Goal: Information Seeking & Learning: Learn about a topic

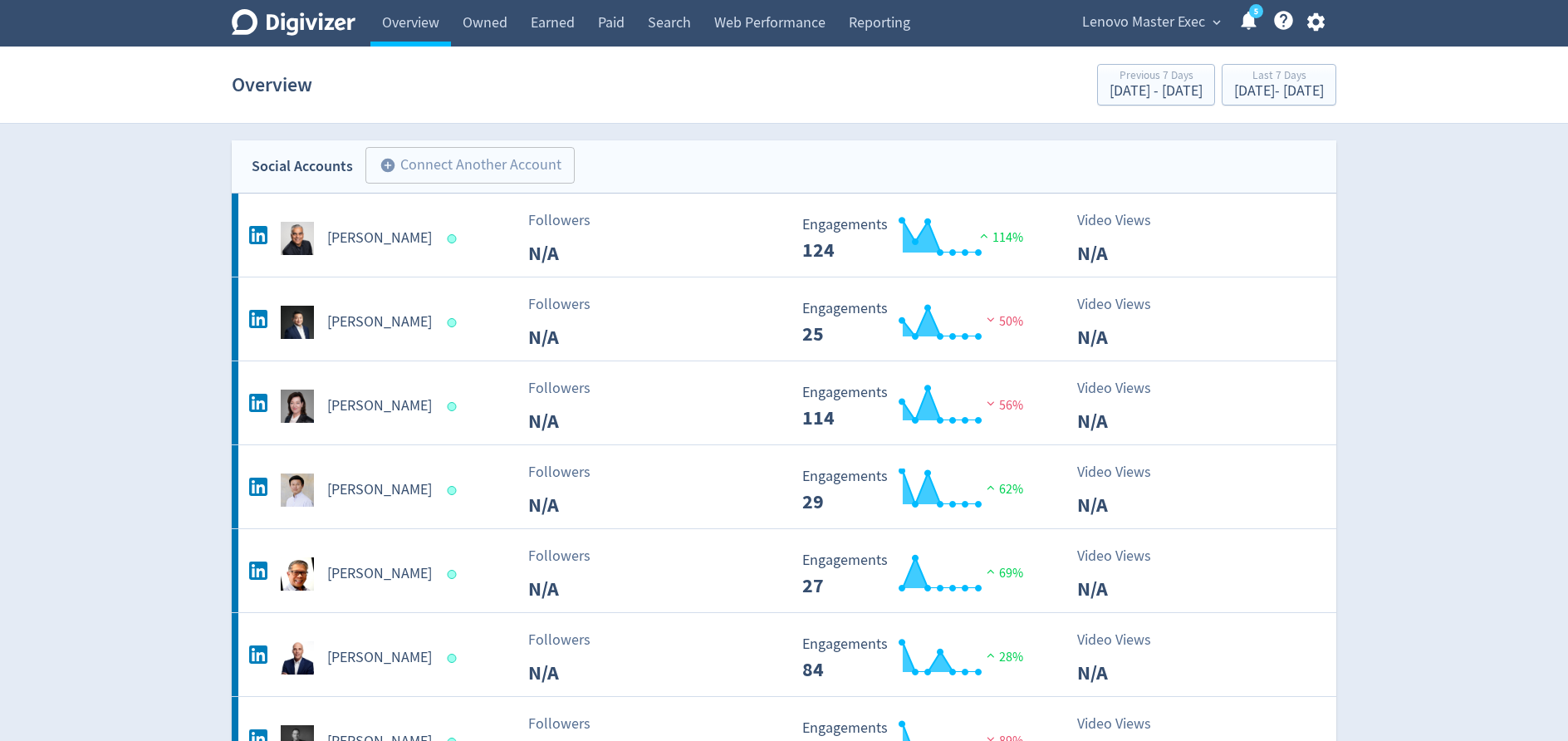
click at [1194, 21] on span "Lenovo Master Exec" at bounding box center [1144, 22] width 123 height 26
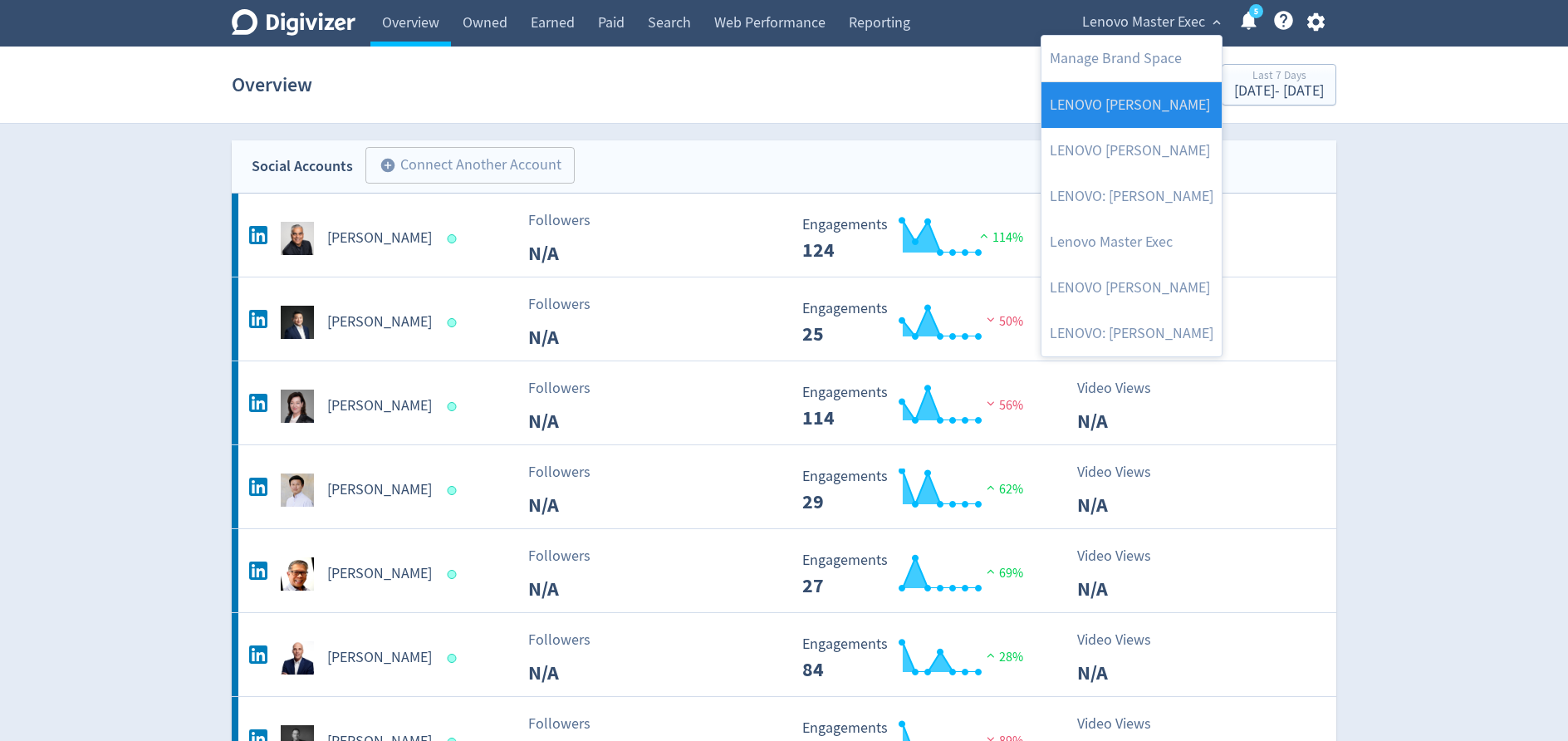
click at [1146, 117] on link "LENOVO [PERSON_NAME]" at bounding box center [1131, 105] width 180 height 46
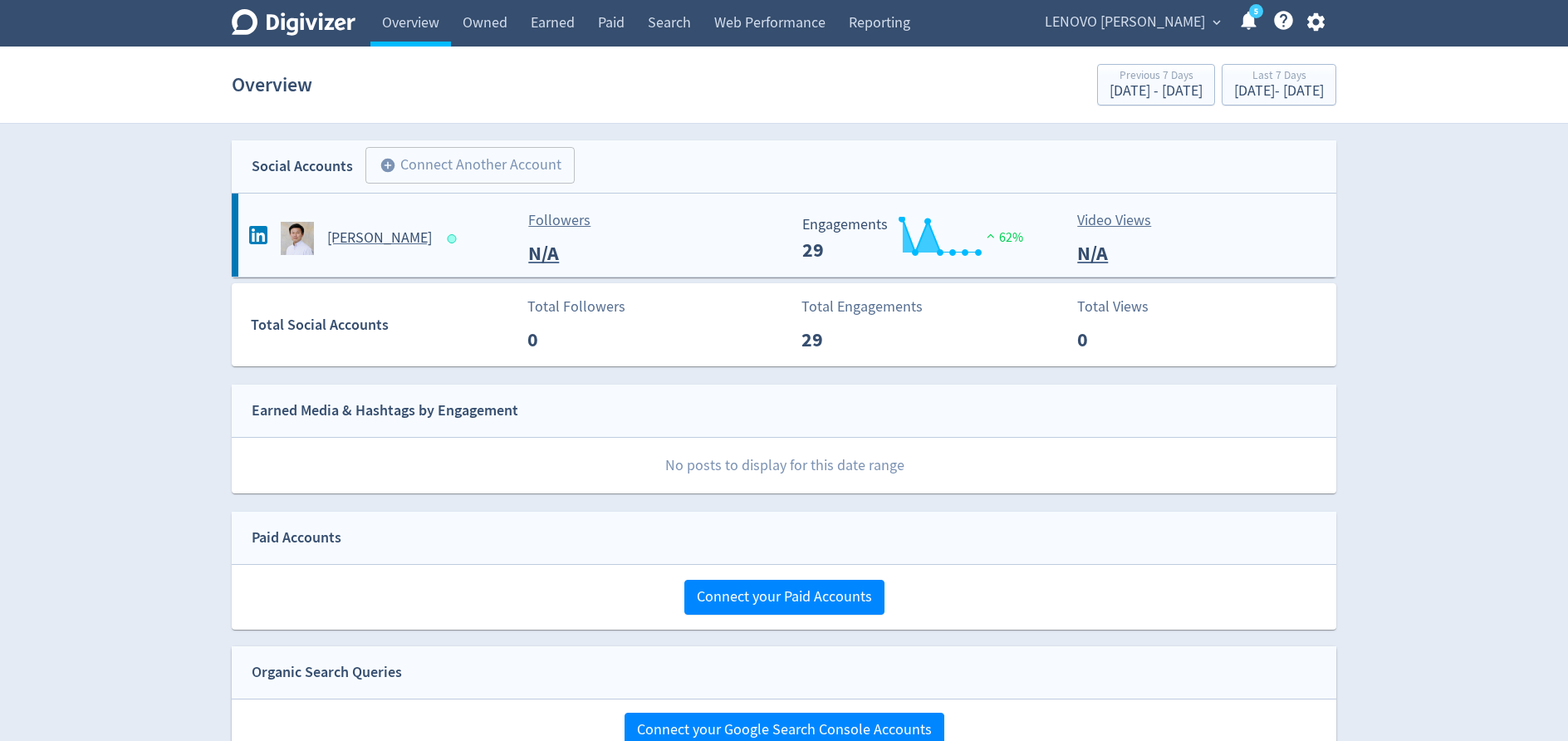
click at [370, 251] on div "[PERSON_NAME]" at bounding box center [378, 238] width 268 height 34
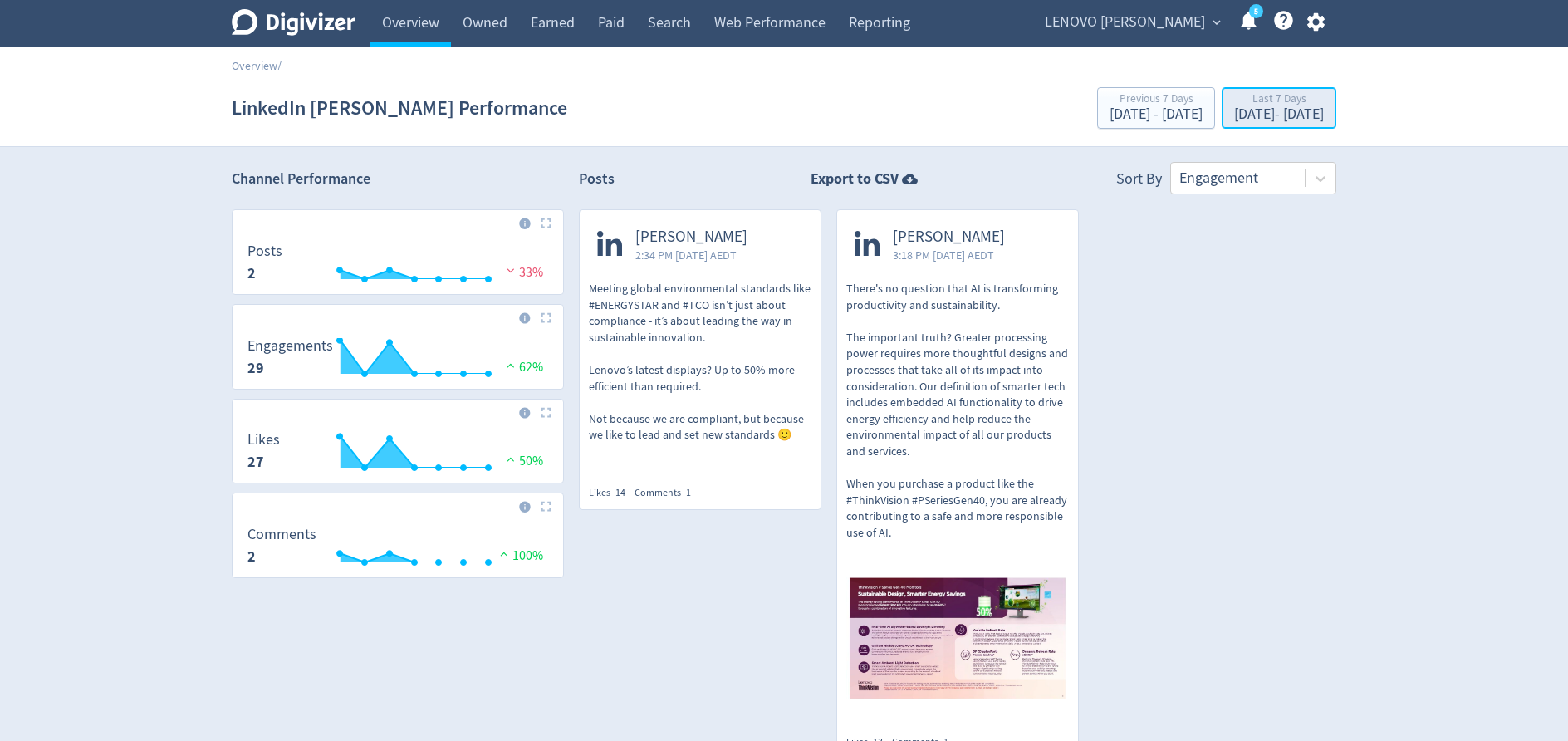
click at [1235, 107] on div "[DATE] - [DATE]" at bounding box center [1279, 115] width 90 height 15
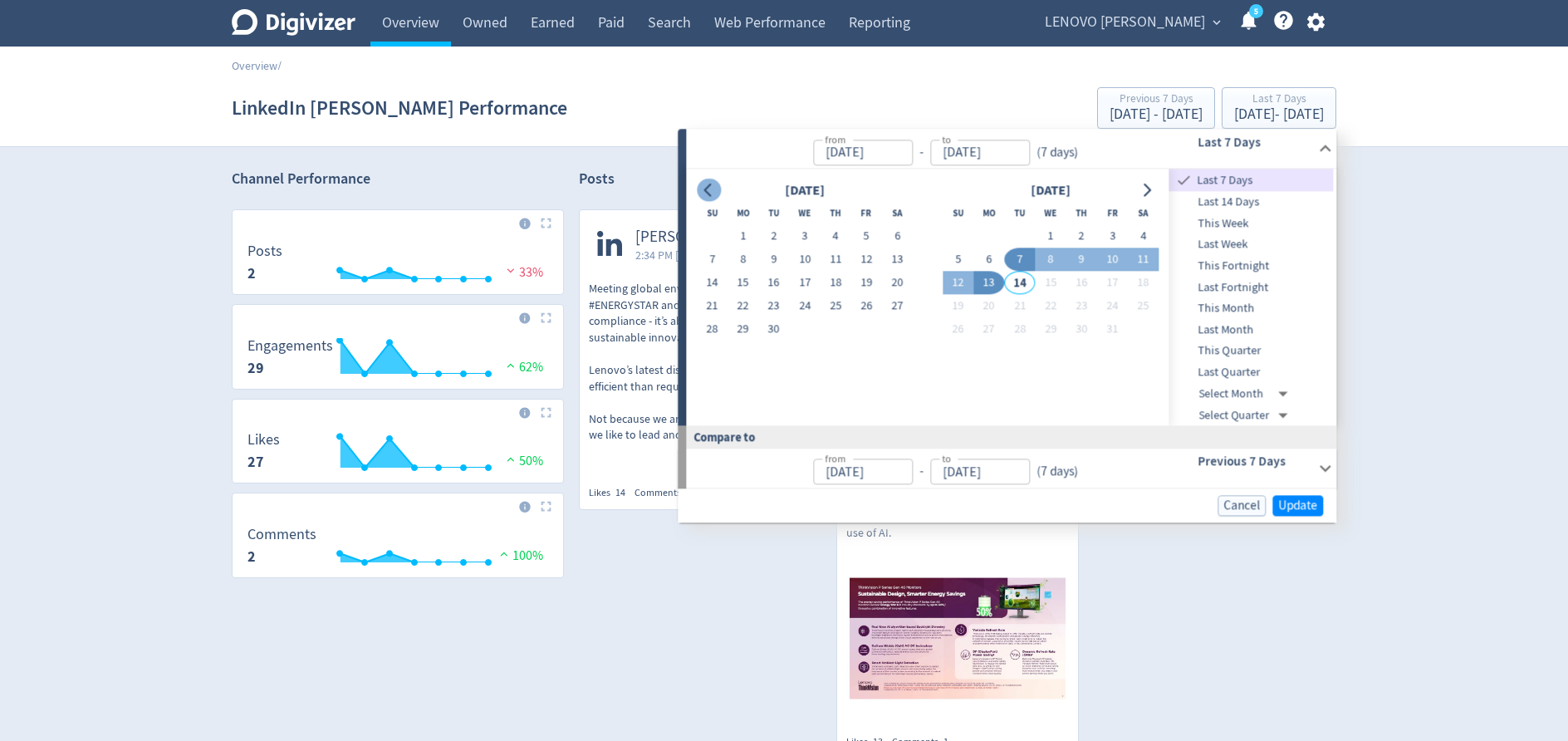
click at [710, 199] on button "Go to previous month" at bounding box center [709, 190] width 24 height 23
click at [870, 236] on button "1" at bounding box center [867, 236] width 31 height 23
type input "[DATE]"
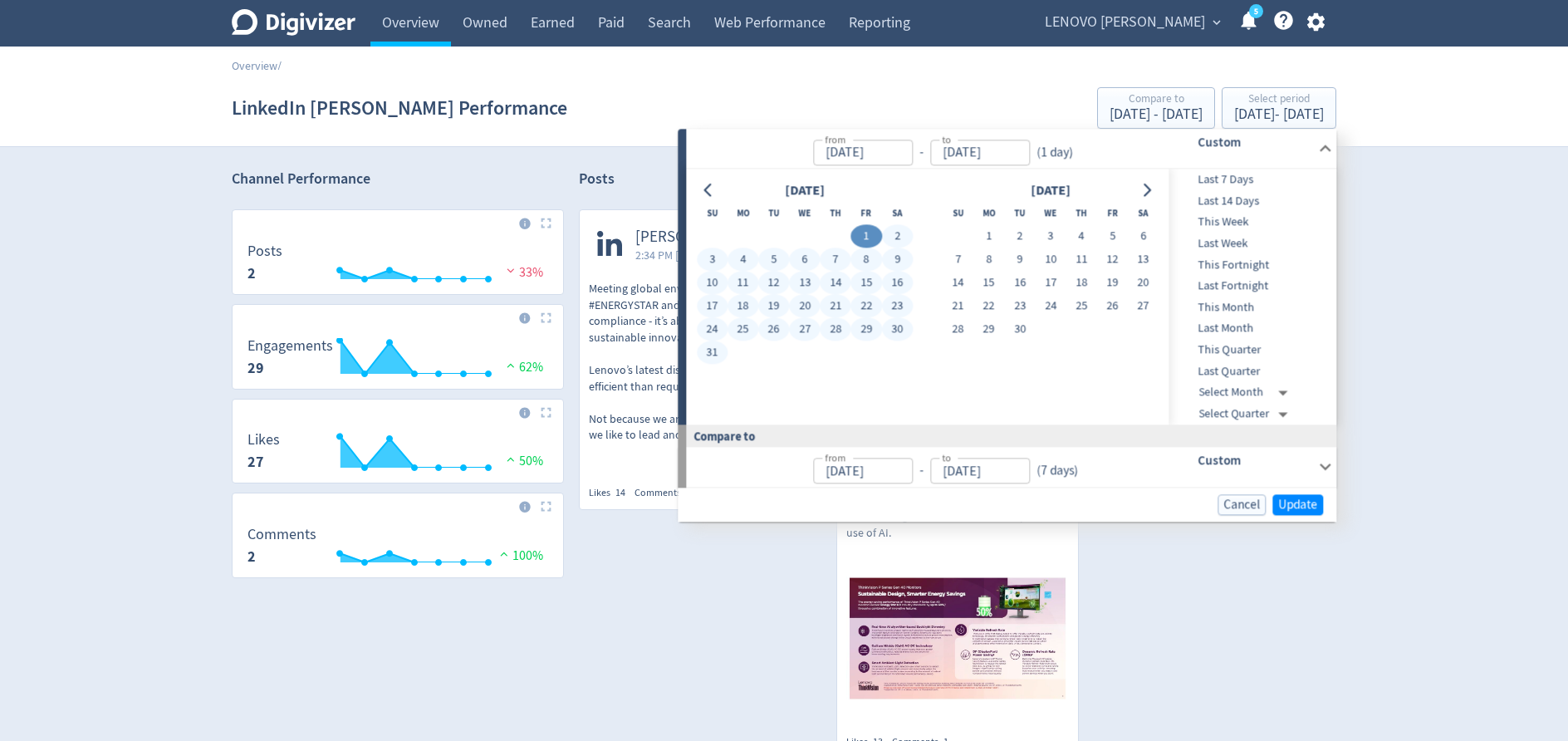
click at [710, 353] on button "31" at bounding box center [712, 353] width 31 height 23
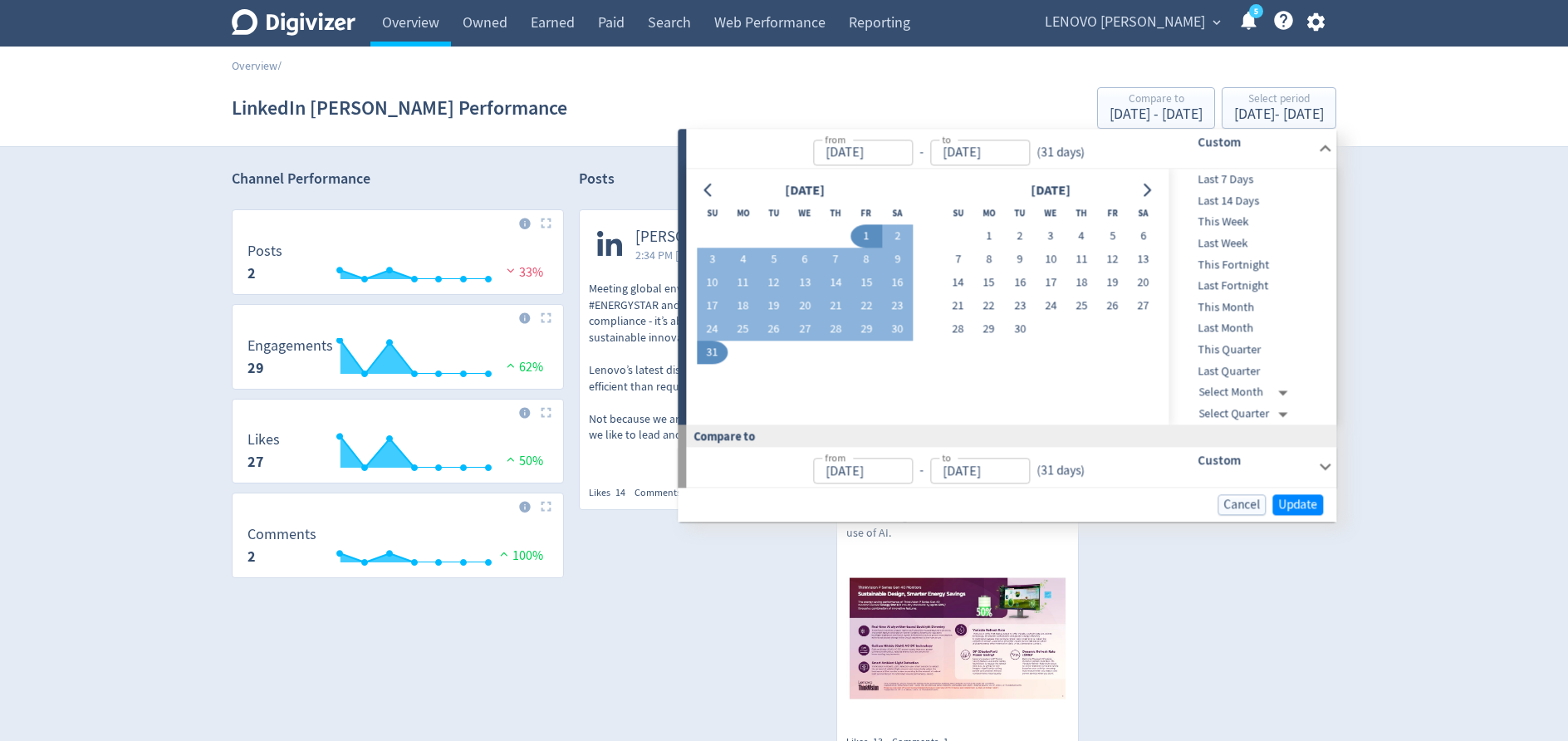
type input "[DATE]"
click at [1305, 507] on span "Update" at bounding box center [1298, 505] width 39 height 12
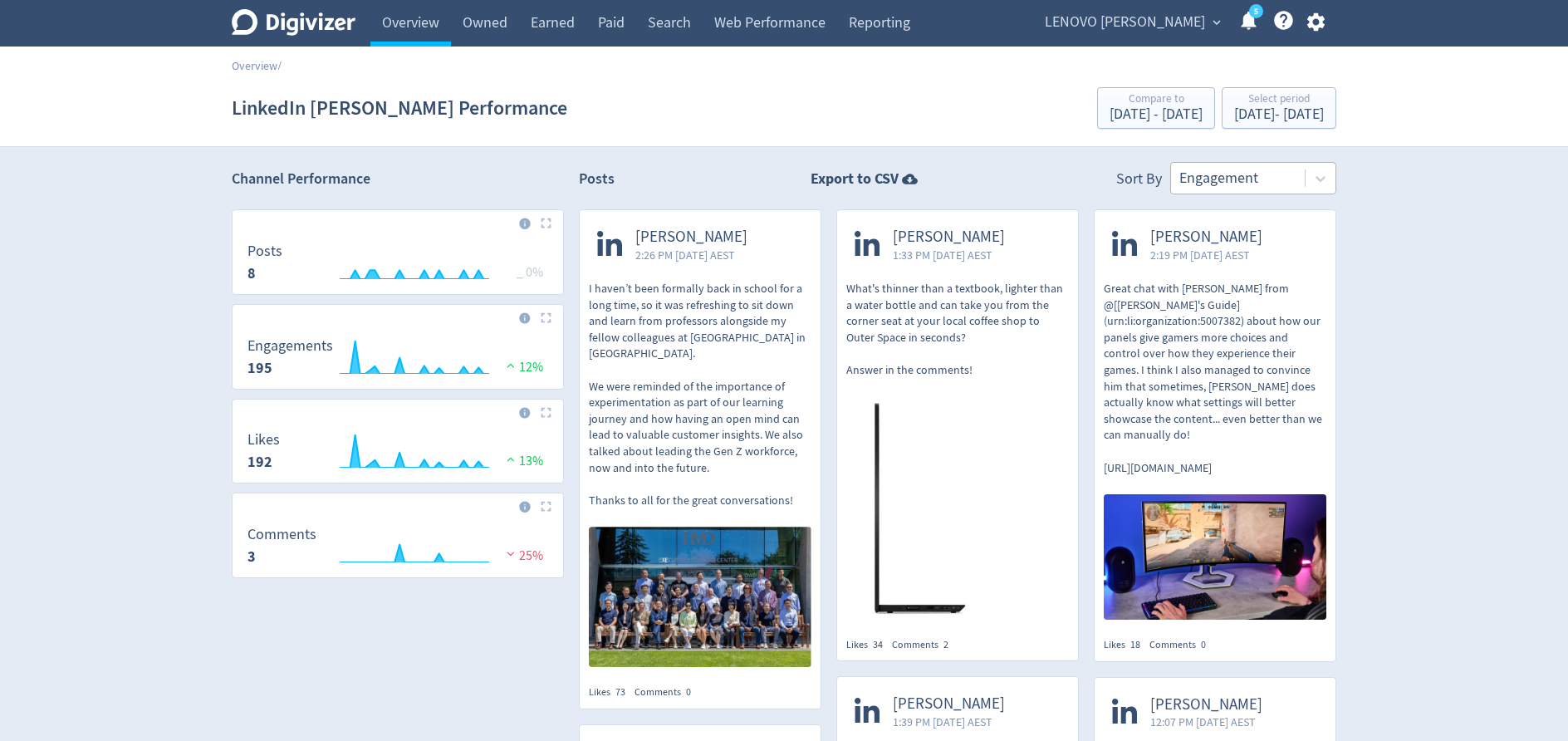
click at [1247, 189] on div at bounding box center [1237, 178] width 117 height 24
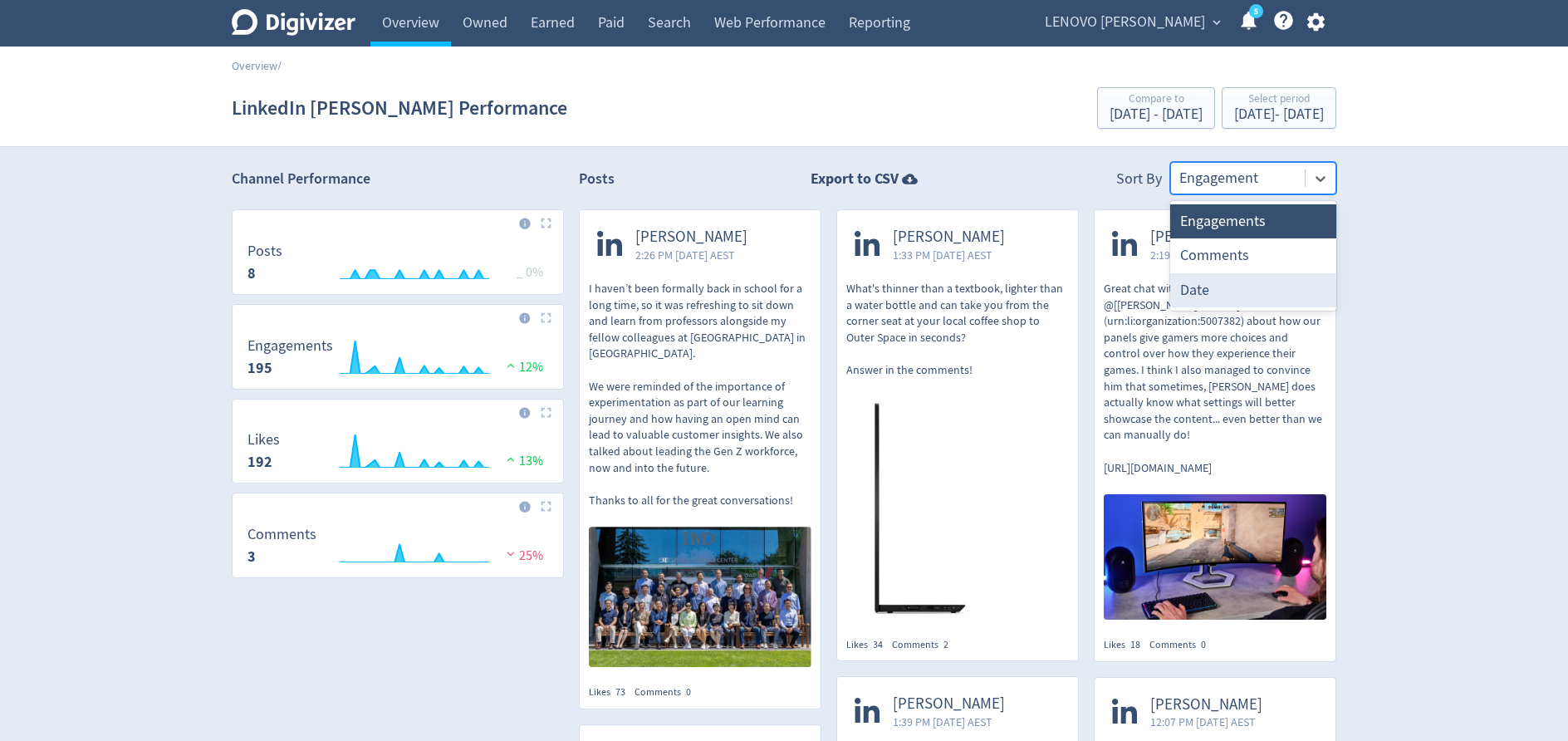
click at [1248, 283] on div "Date" at bounding box center [1253, 291] width 166 height 34
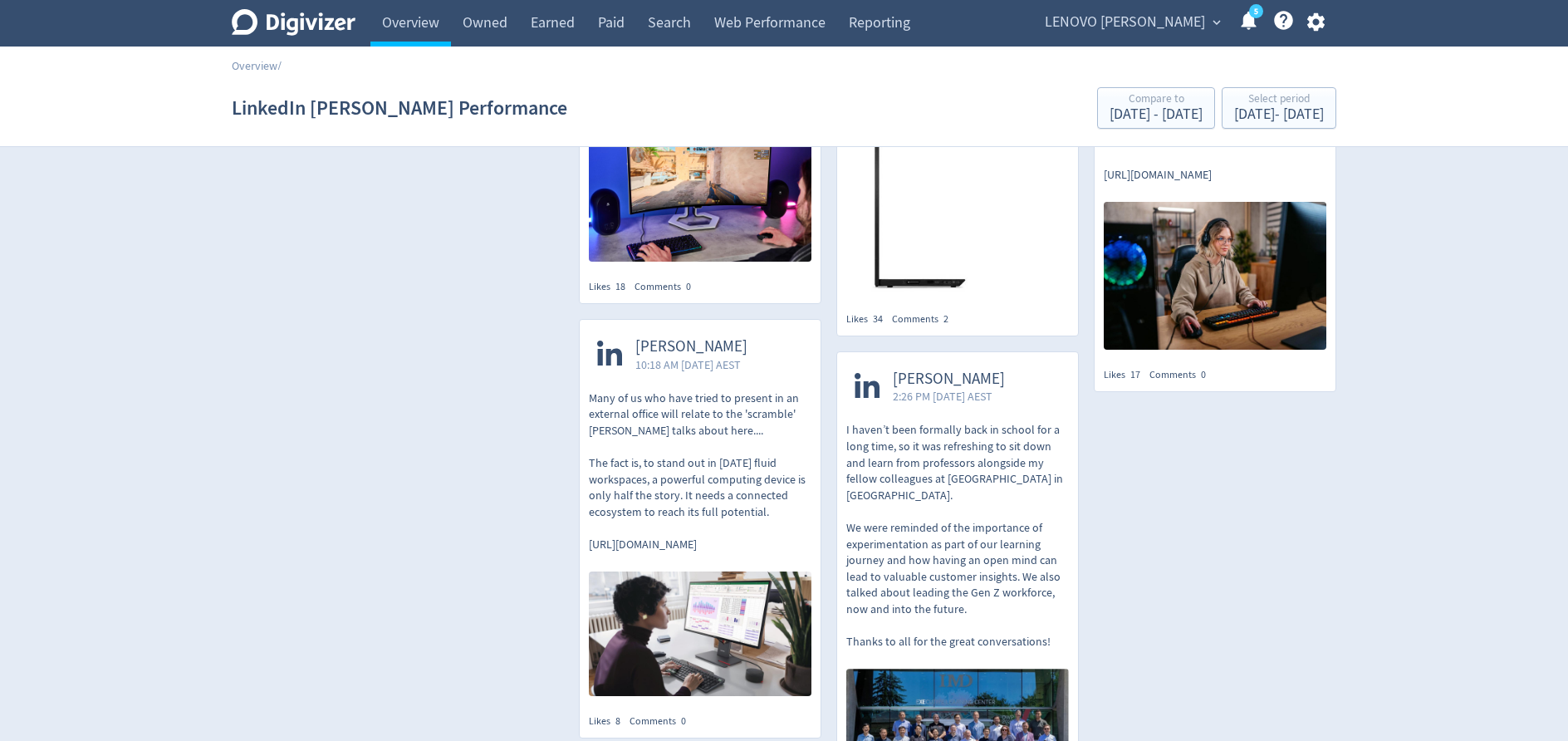
scroll to position [706, 0]
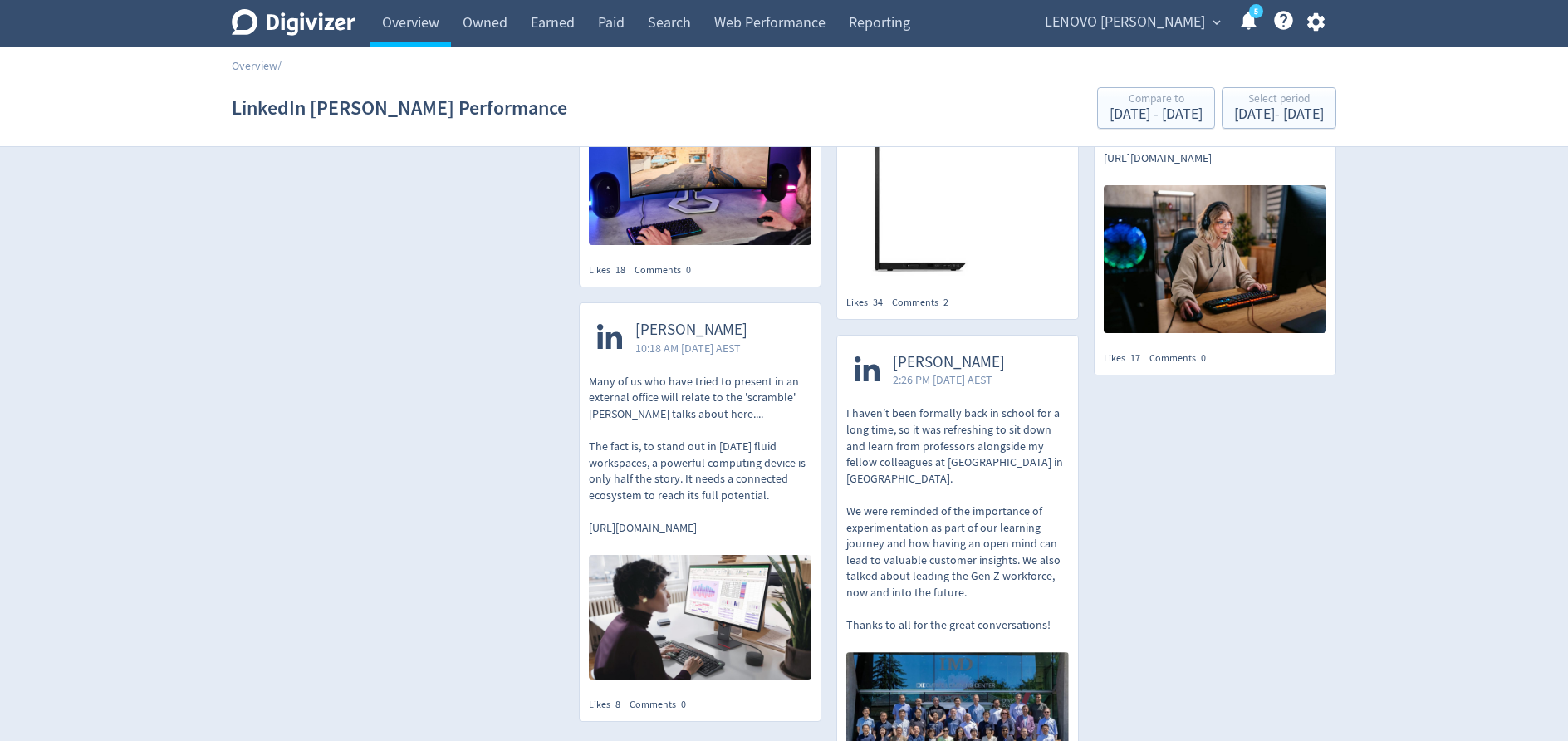
click at [943, 353] on span "[PERSON_NAME]" at bounding box center [949, 363] width 112 height 19
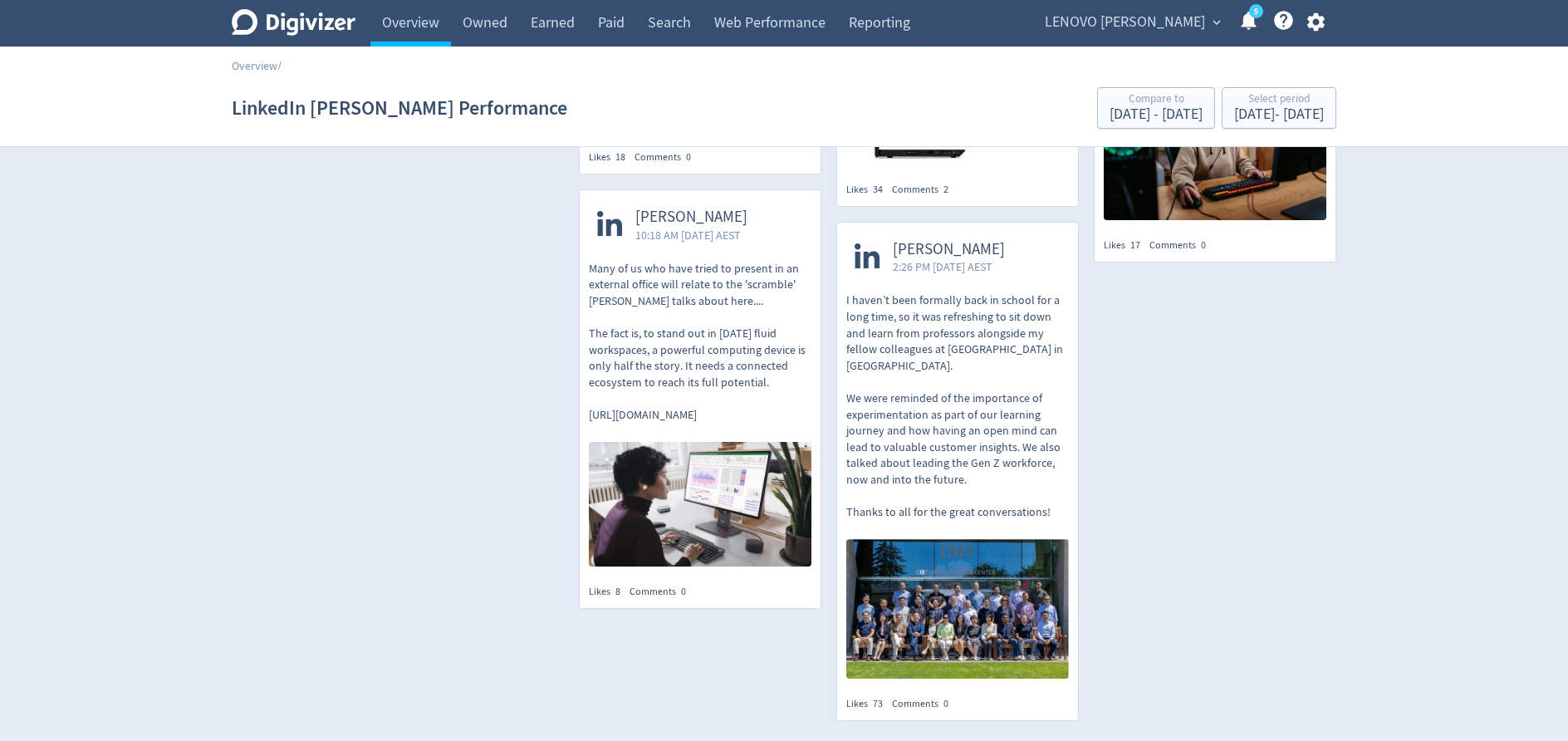
scroll to position [642, 0]
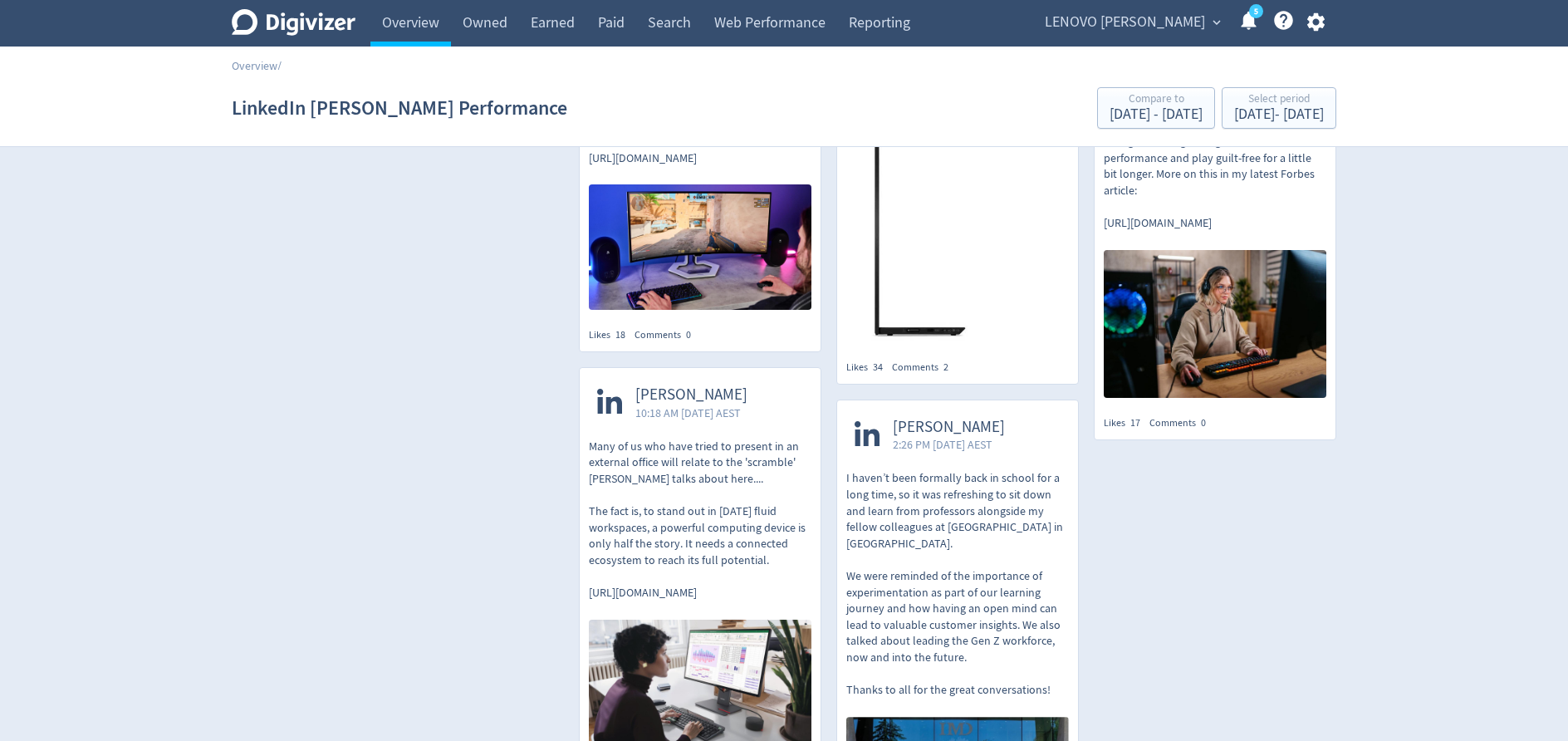
click at [921, 470] on p "I haven’t been formally back in school for a long time, so it was refreshing to…" at bounding box center [957, 584] width 222 height 228
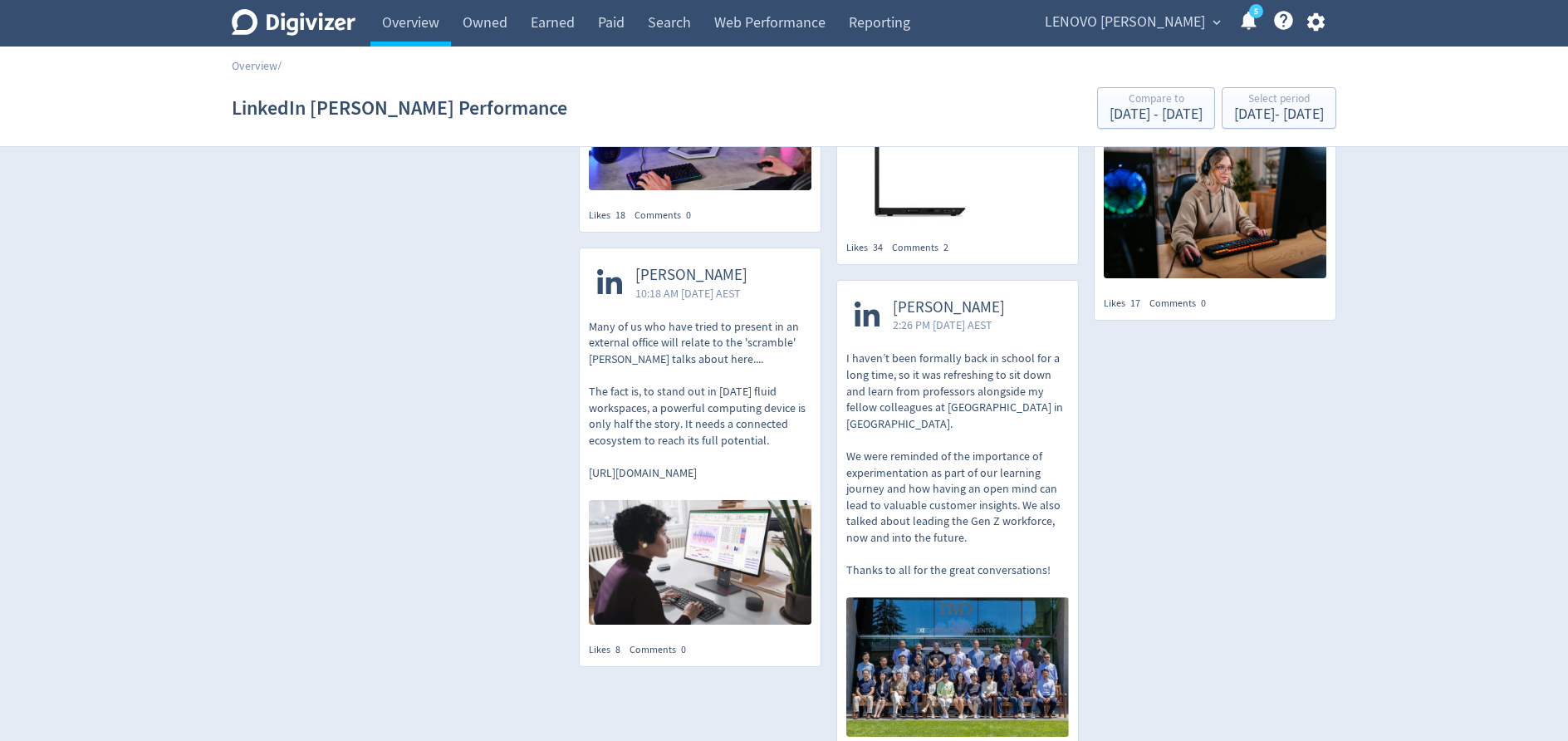
scroll to position [787, 0]
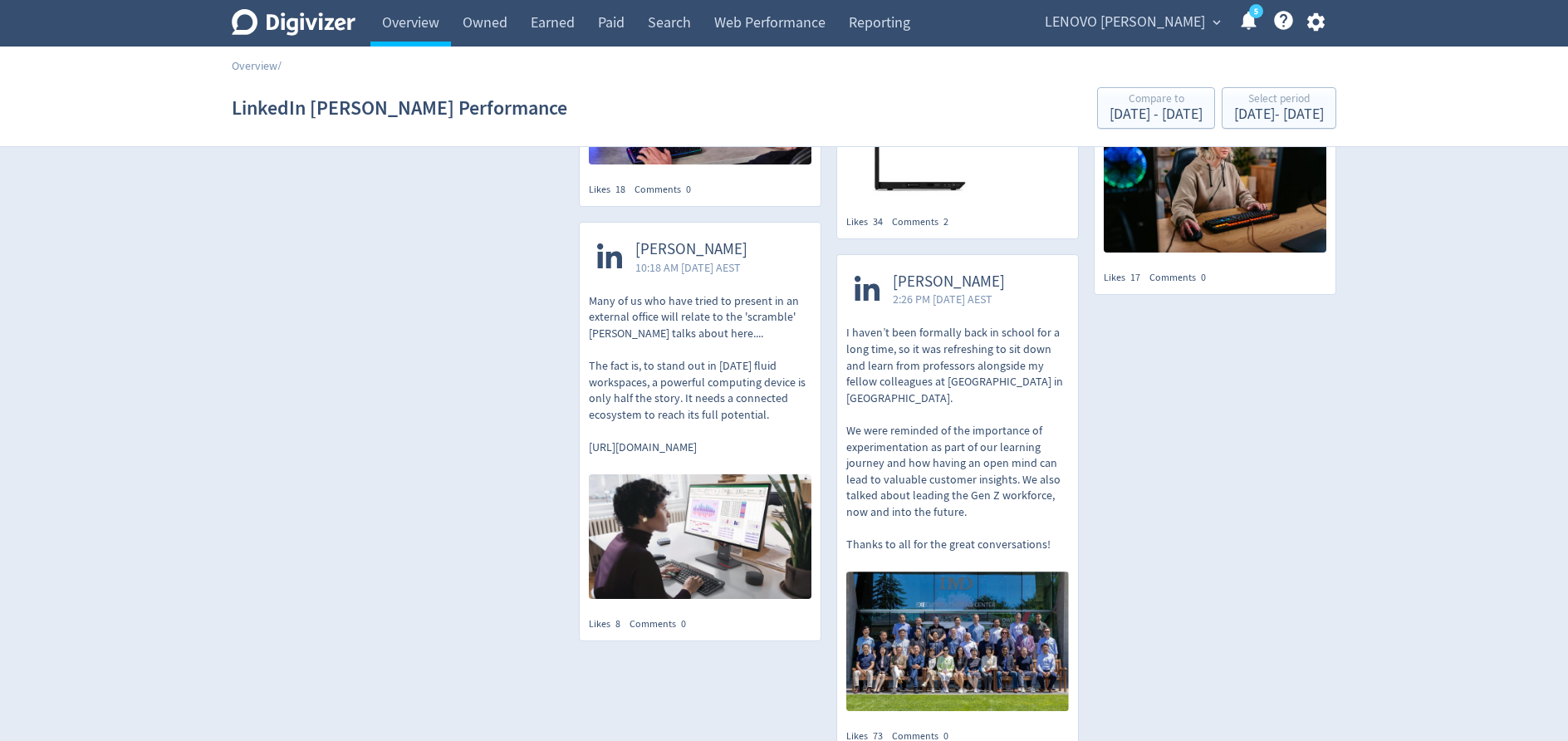
click at [685, 346] on p "Many of us who have tried to present in an external office will relate to the '…" at bounding box center [700, 375] width 222 height 163
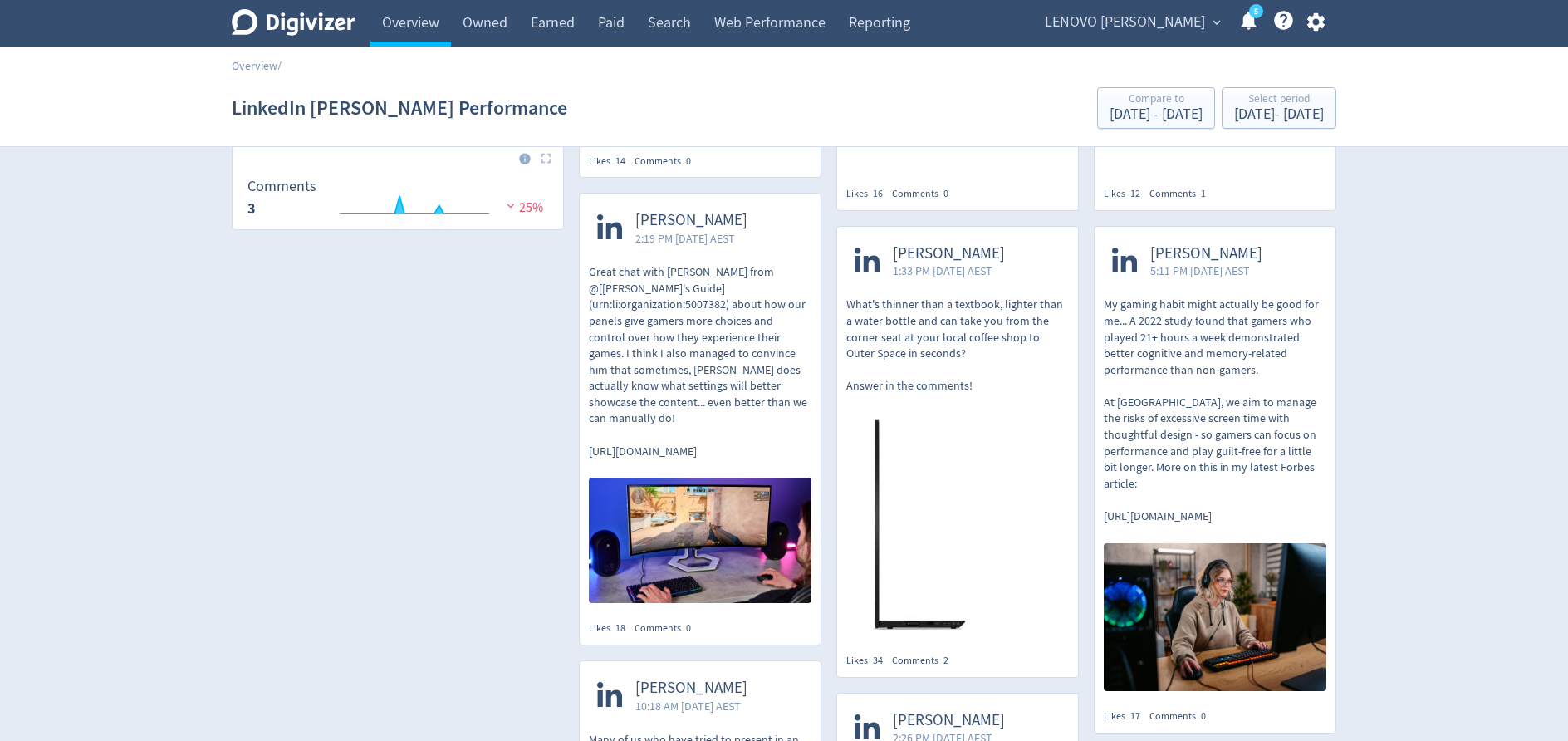
scroll to position [321, 0]
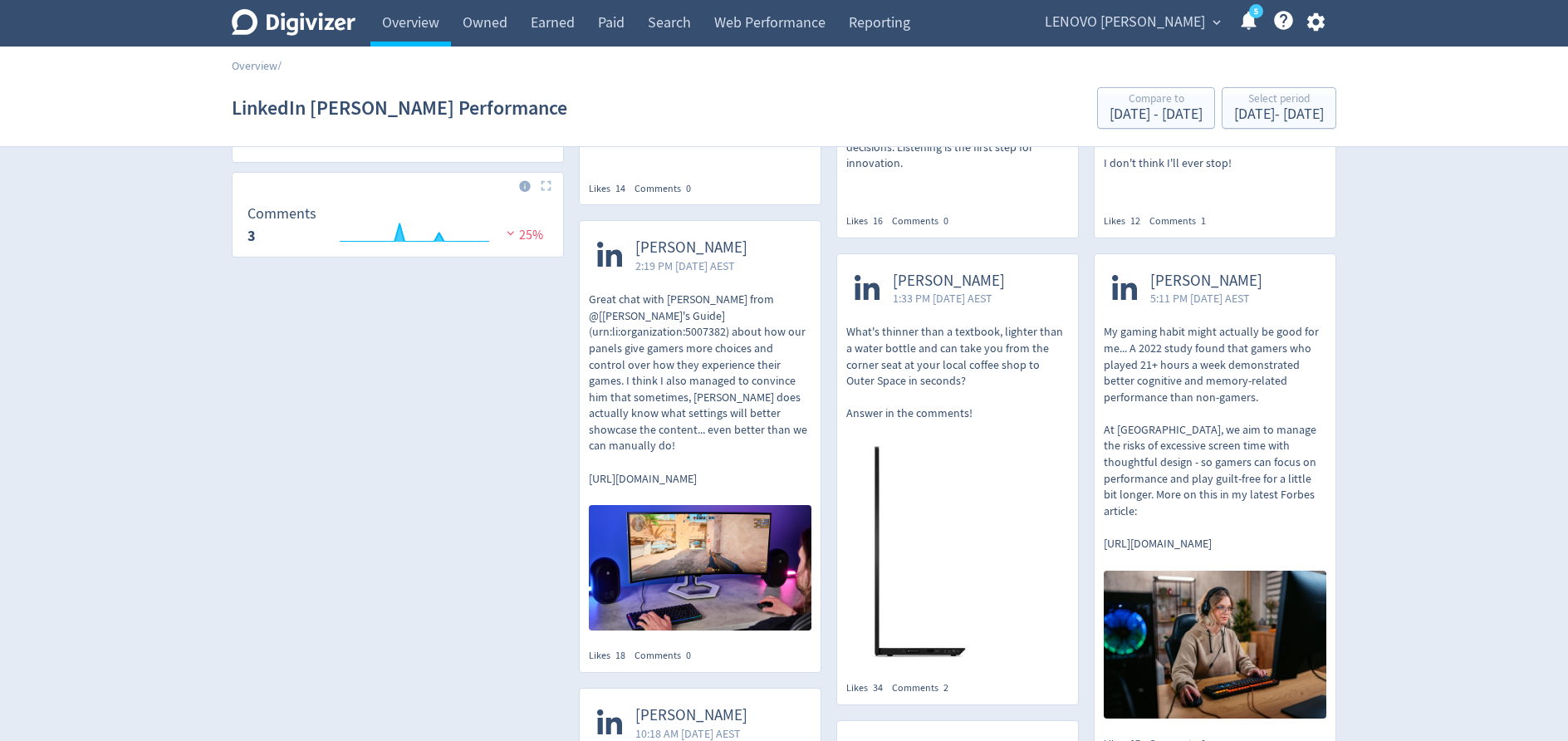
click at [1200, 290] on span "5:11 PM [DATE] AEST" at bounding box center [1207, 298] width 112 height 17
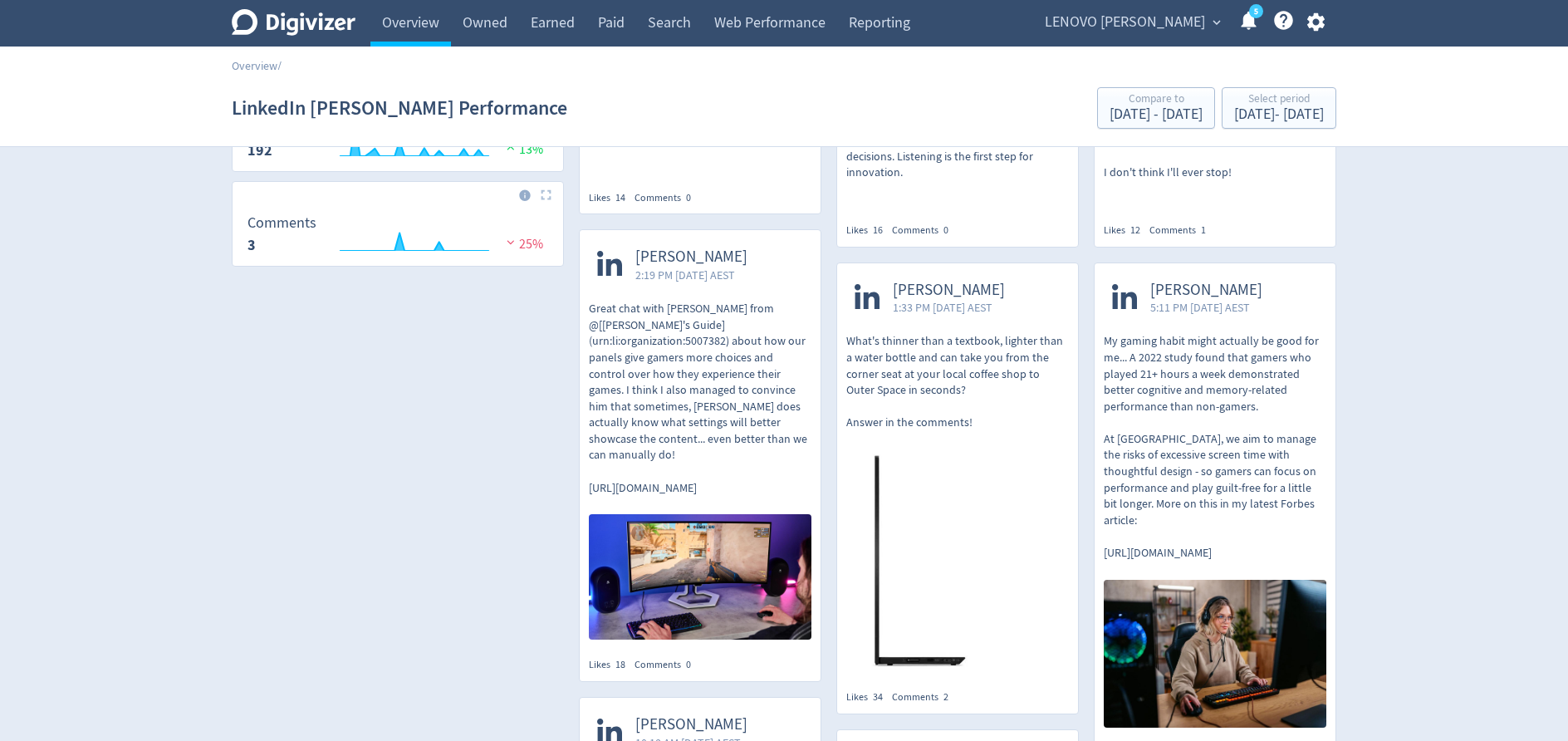
scroll to position [311, 0]
click at [943, 335] on p "What's thinner than a textbook, lighter than a water bottle and can take you fr…" at bounding box center [957, 383] width 222 height 98
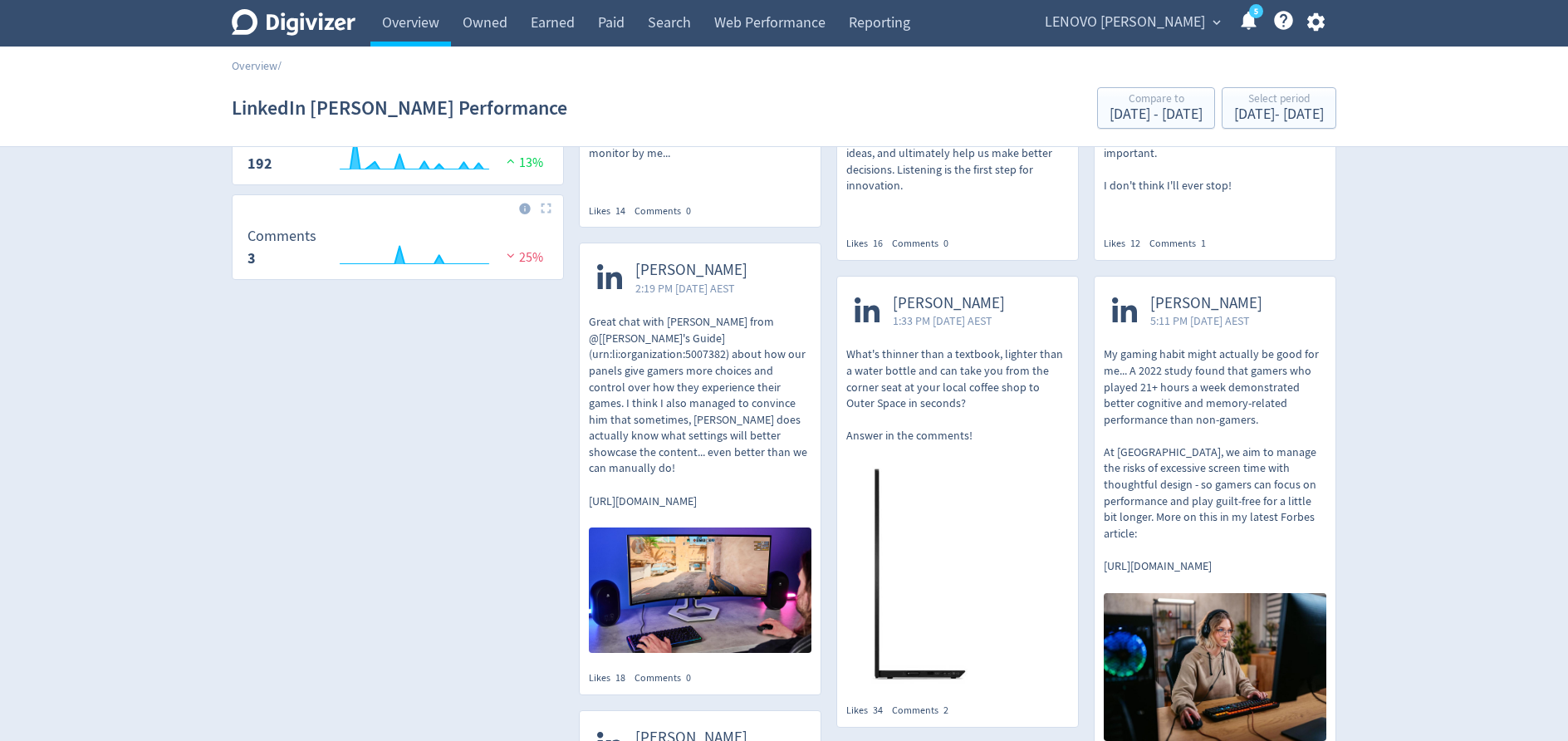
scroll to position [294, 0]
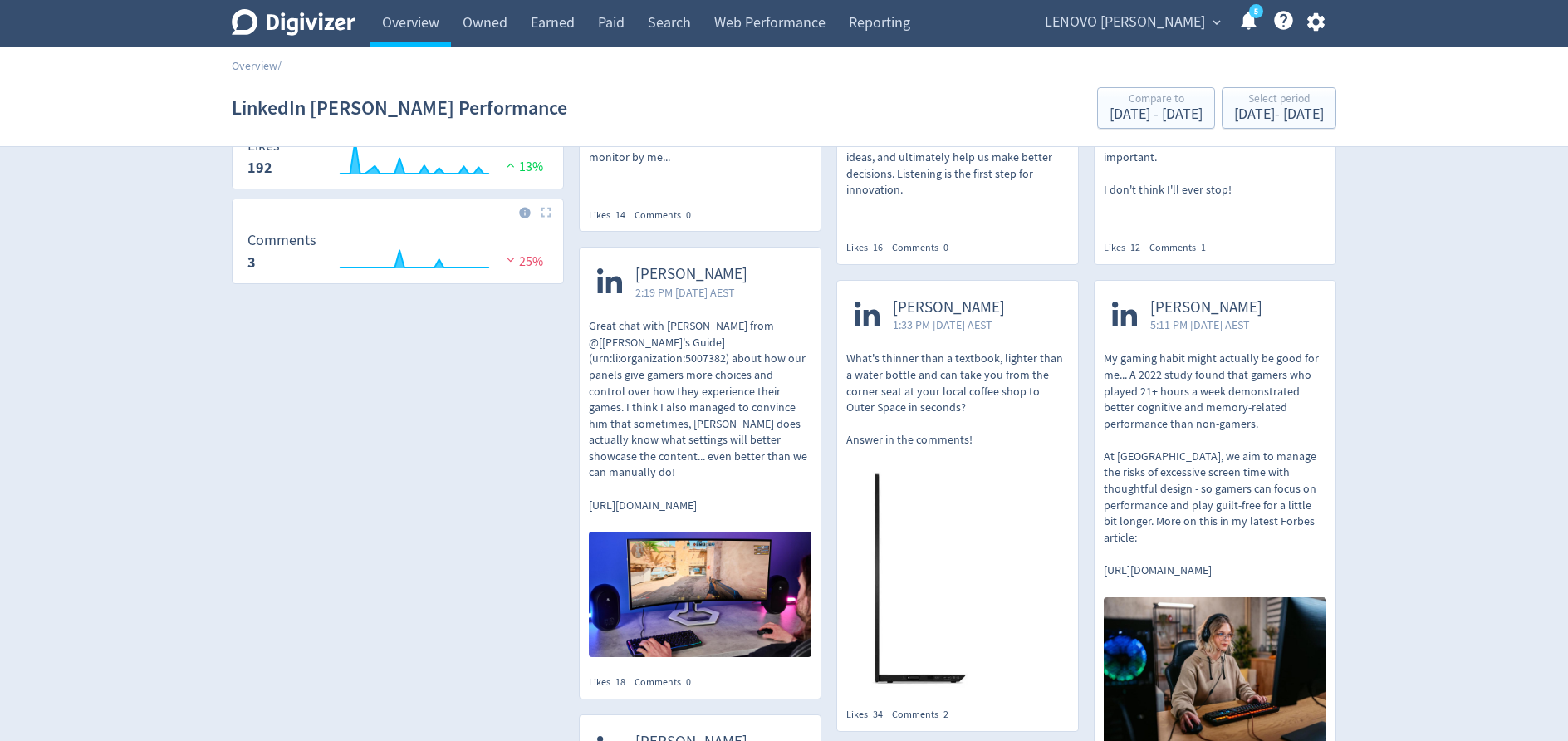
click at [676, 279] on span "[PERSON_NAME]" at bounding box center [691, 275] width 112 height 19
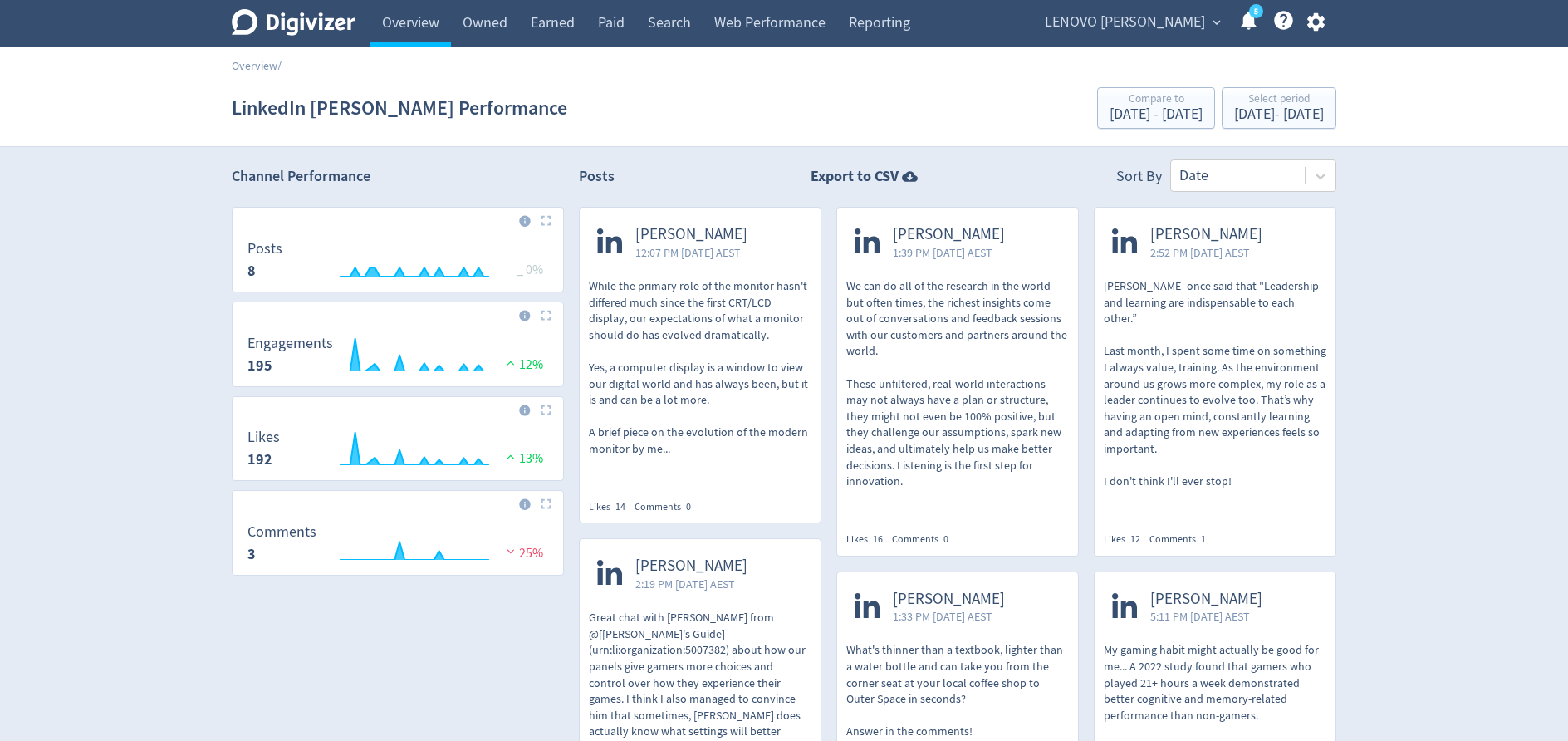
scroll to position [0, 0]
click at [1202, 243] on span "[PERSON_NAME]" at bounding box center [1207, 237] width 112 height 19
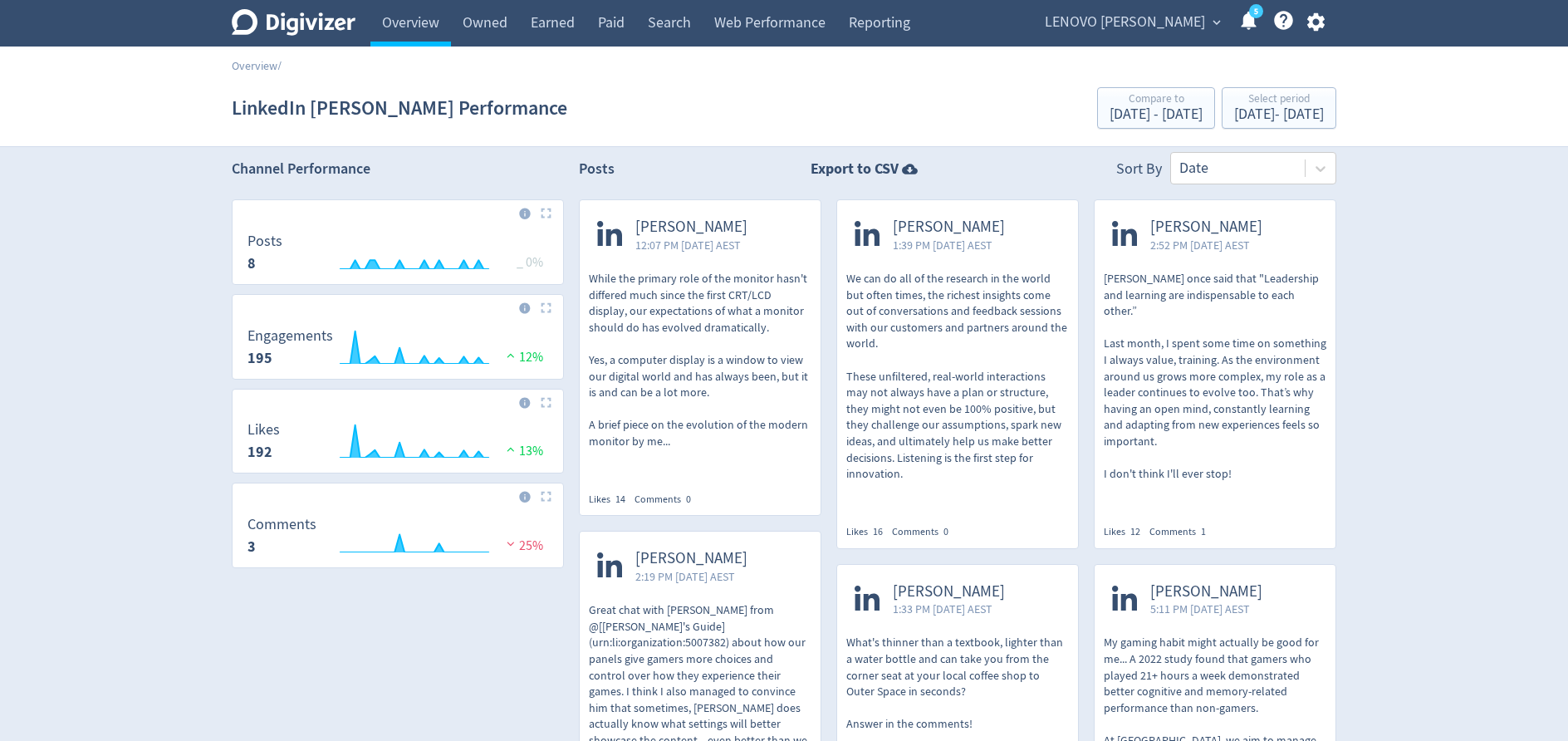
scroll to position [11, 0]
click at [930, 266] on div "[PERSON_NAME] 1:39 PM [DATE] AEST" at bounding box center [958, 235] width 241 height 71
click at [691, 271] on p "While the primary role of the monitor hasn't differed much since the first CRT/…" at bounding box center [700, 360] width 222 height 179
